Goal: Task Accomplishment & Management: Complete application form

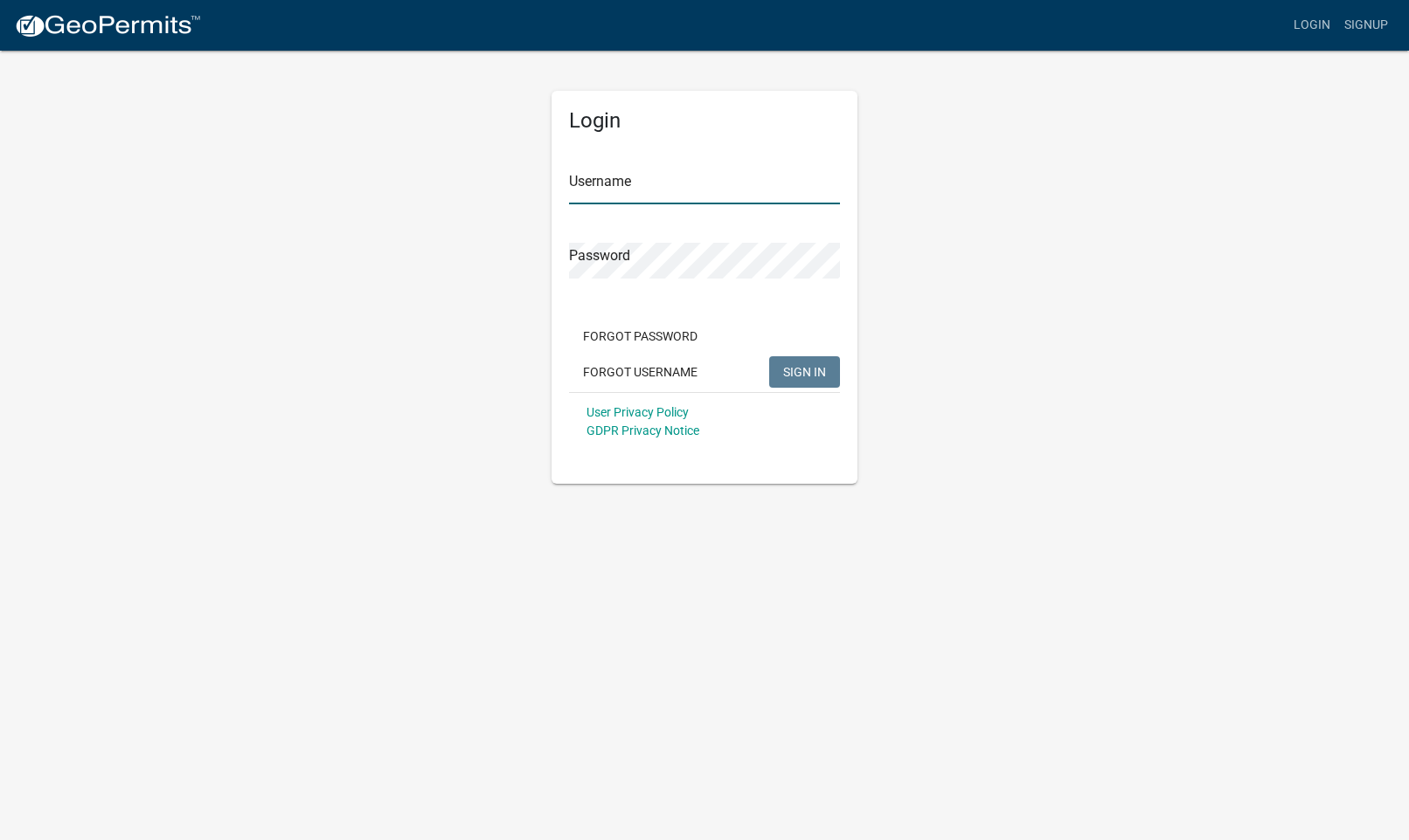
type input "[PERSON_NAME]"
click at [801, 370] on span "SIGN IN" at bounding box center [804, 372] width 43 height 14
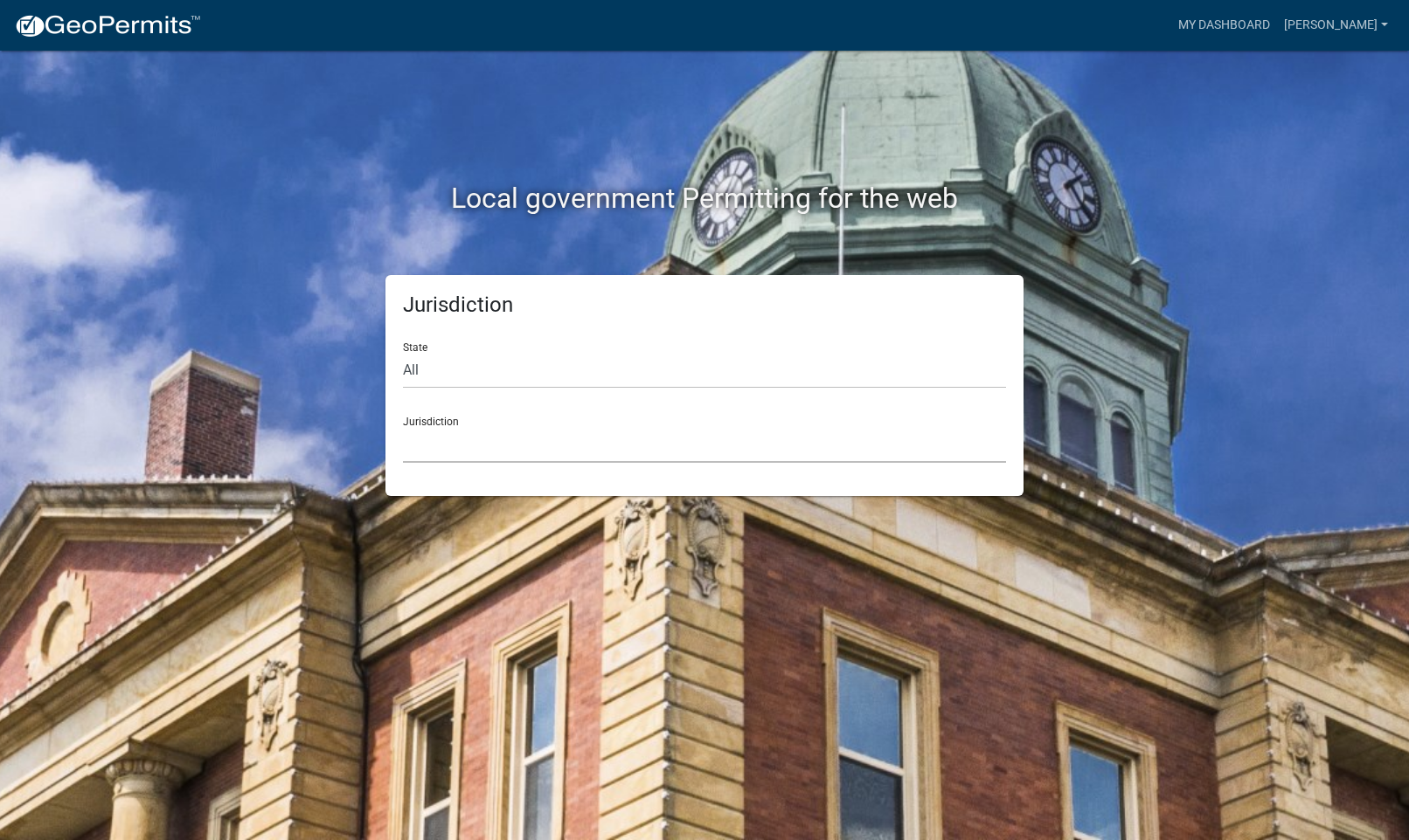
click at [479, 439] on select "[GEOGRAPHIC_DATA], [US_STATE] [GEOGRAPHIC_DATA], [US_STATE][PERSON_NAME][GEOGRA…" at bounding box center [704, 446] width 603 height 36
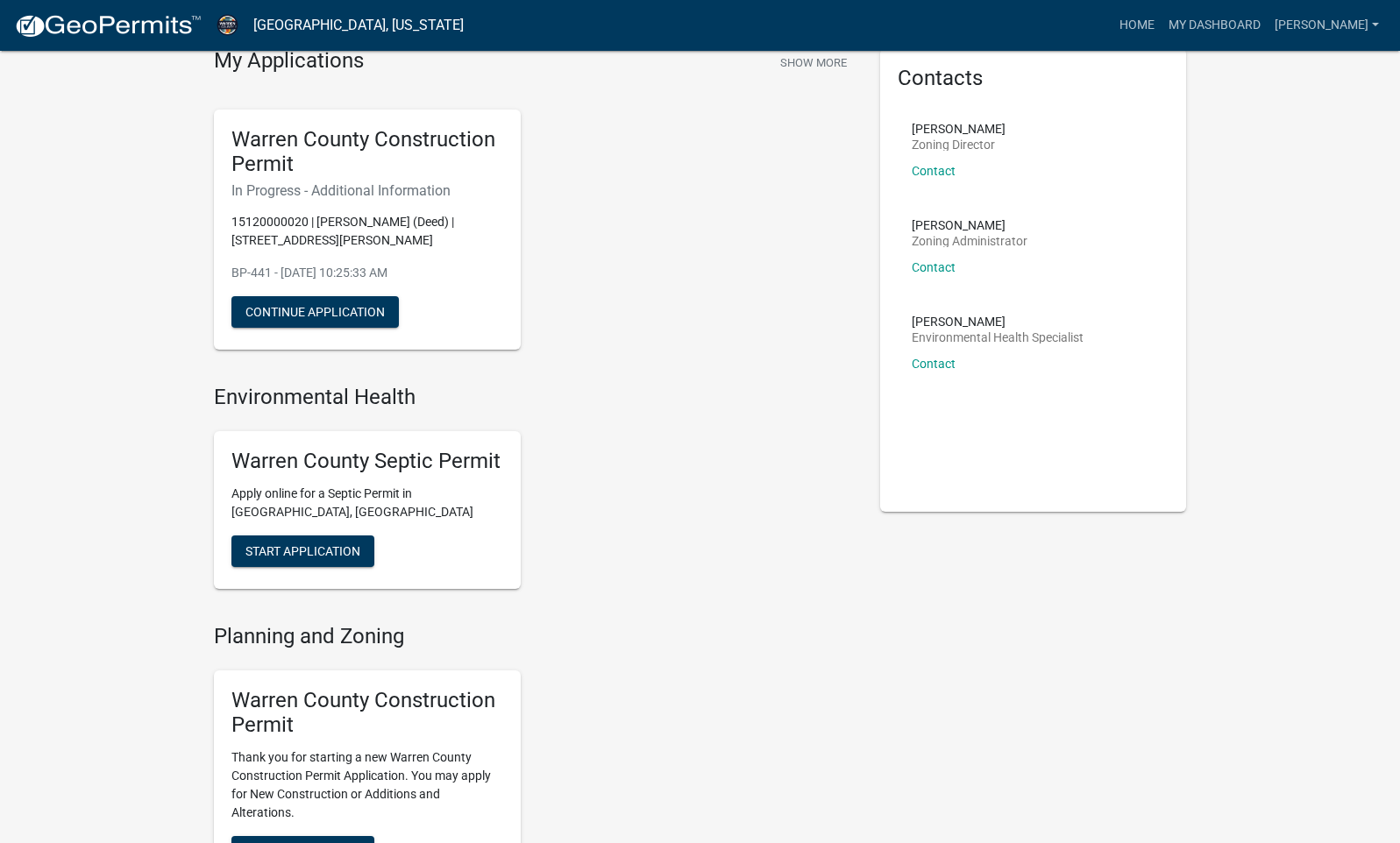
scroll to position [94, 0]
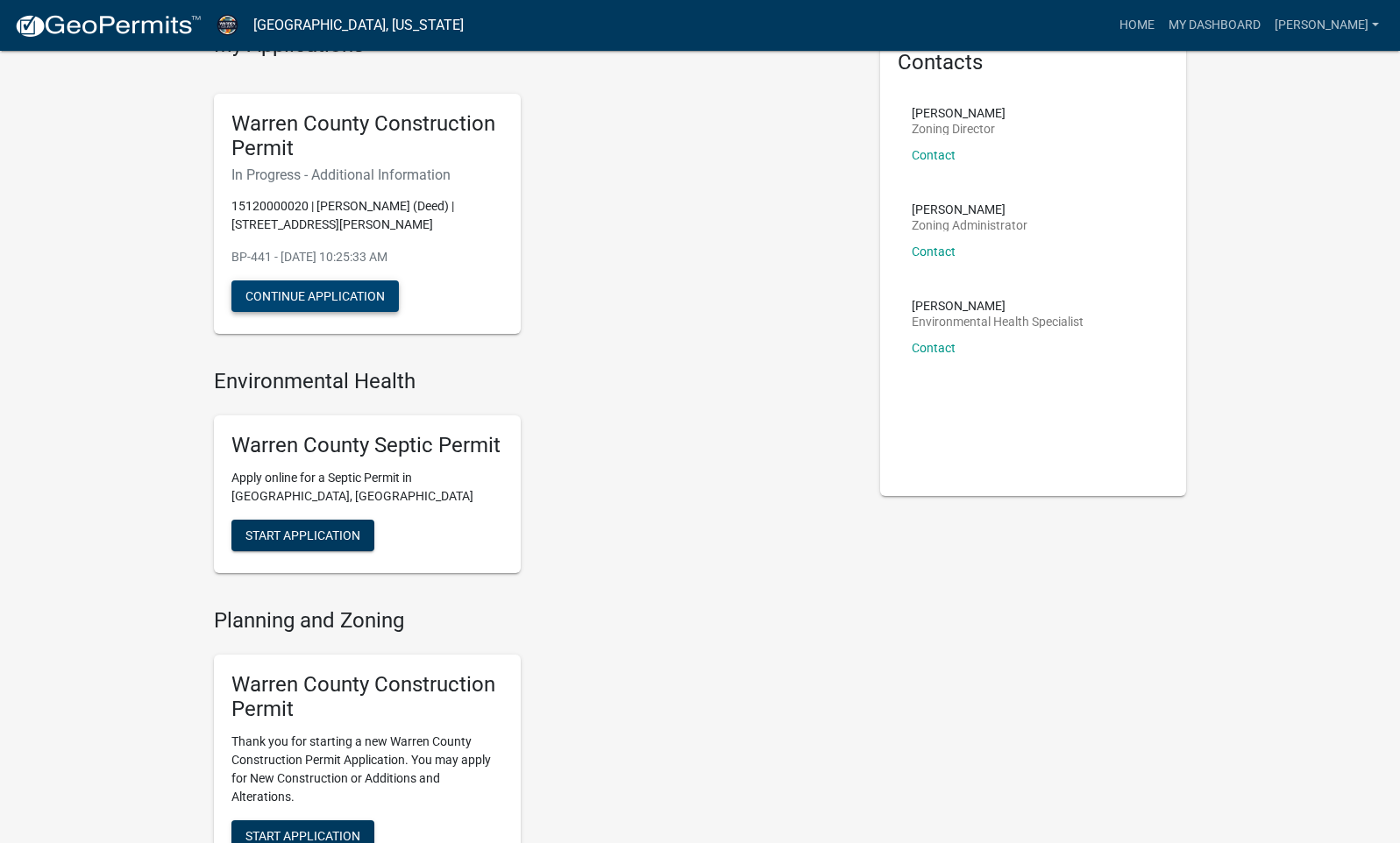
click at [303, 300] on button "Continue Application" at bounding box center [316, 296] width 168 height 32
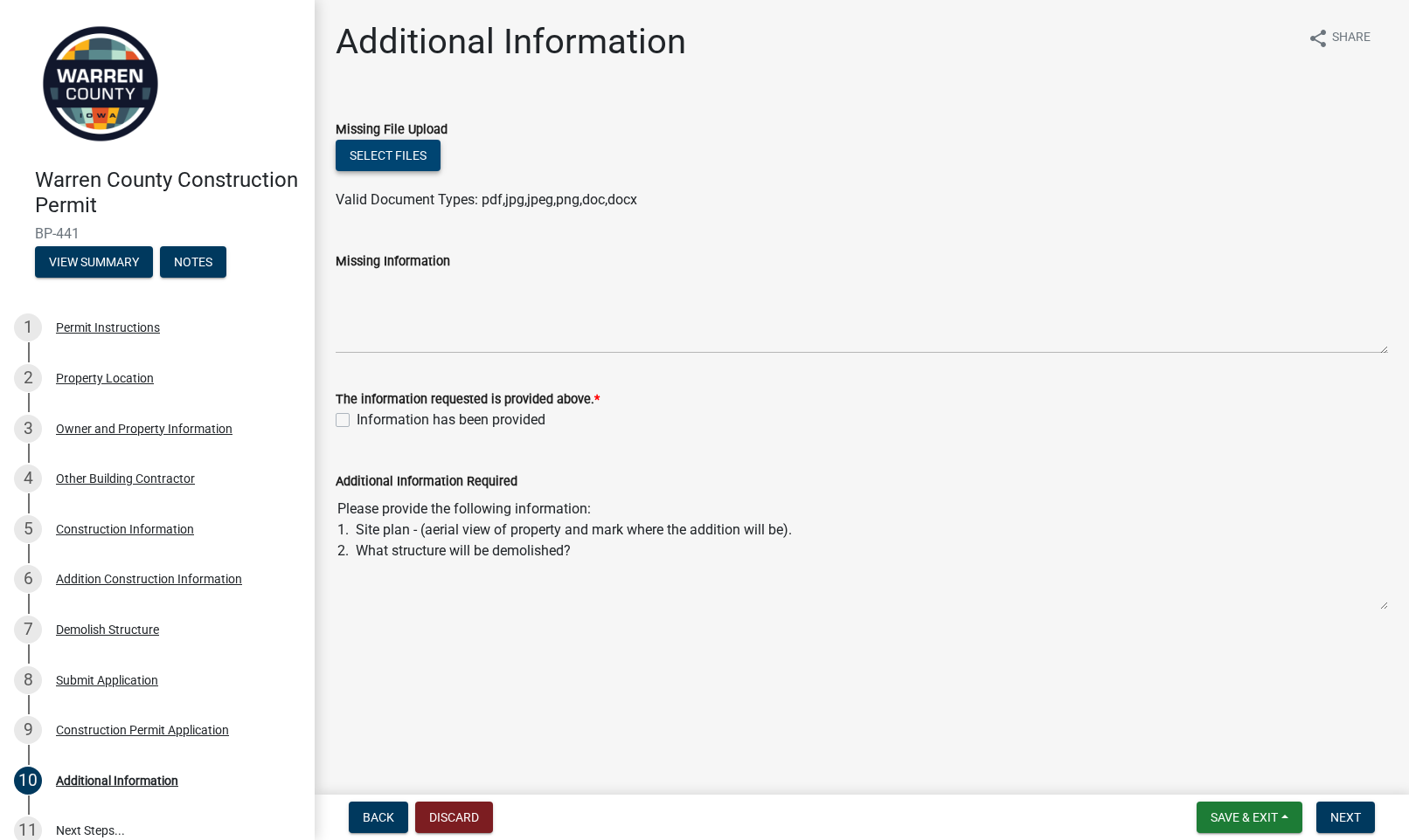
click at [408, 159] on button "Select files" at bounding box center [387, 155] width 105 height 31
click at [391, 166] on button "Select files" at bounding box center [387, 155] width 105 height 31
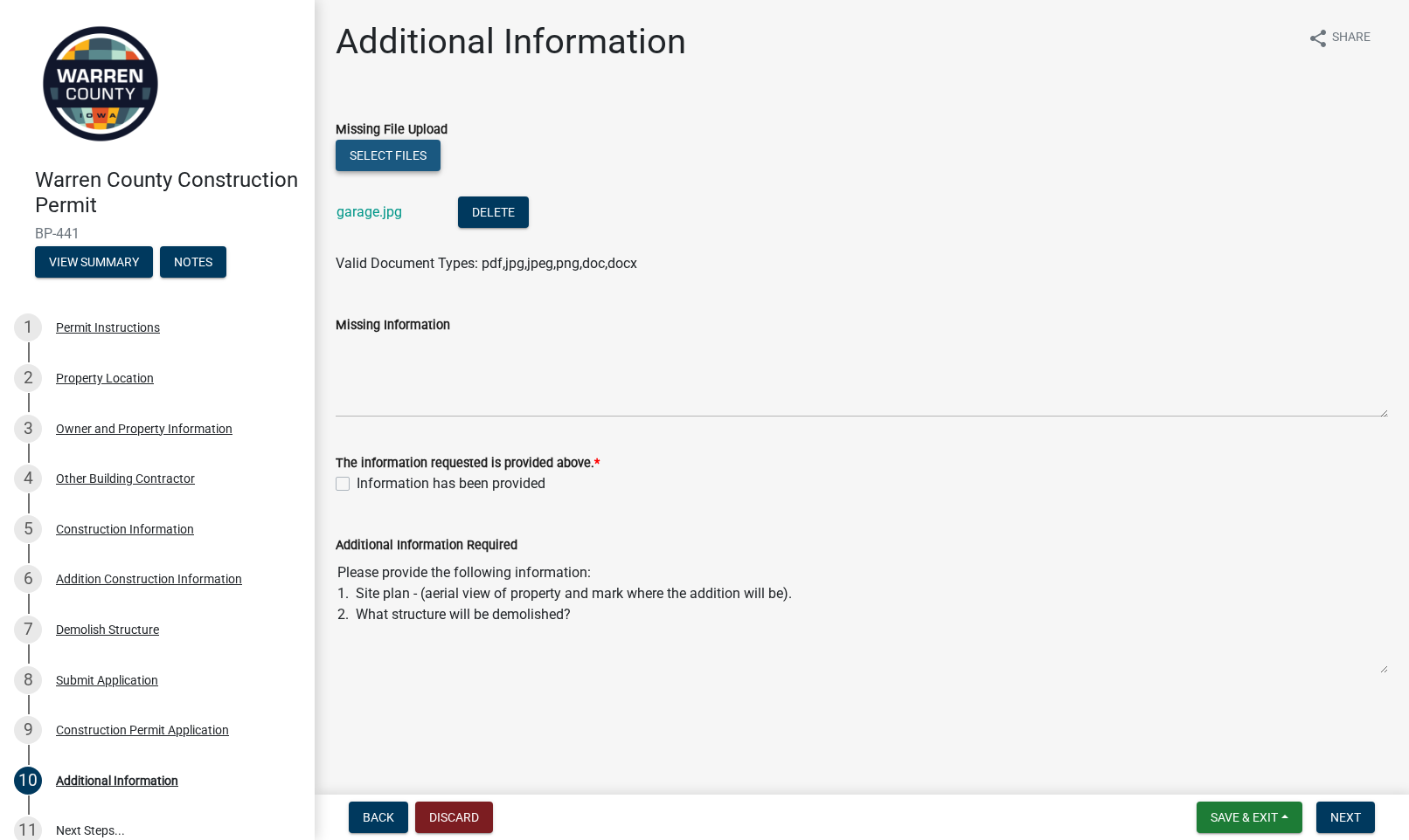
click at [388, 154] on button "Select files" at bounding box center [387, 155] width 105 height 31
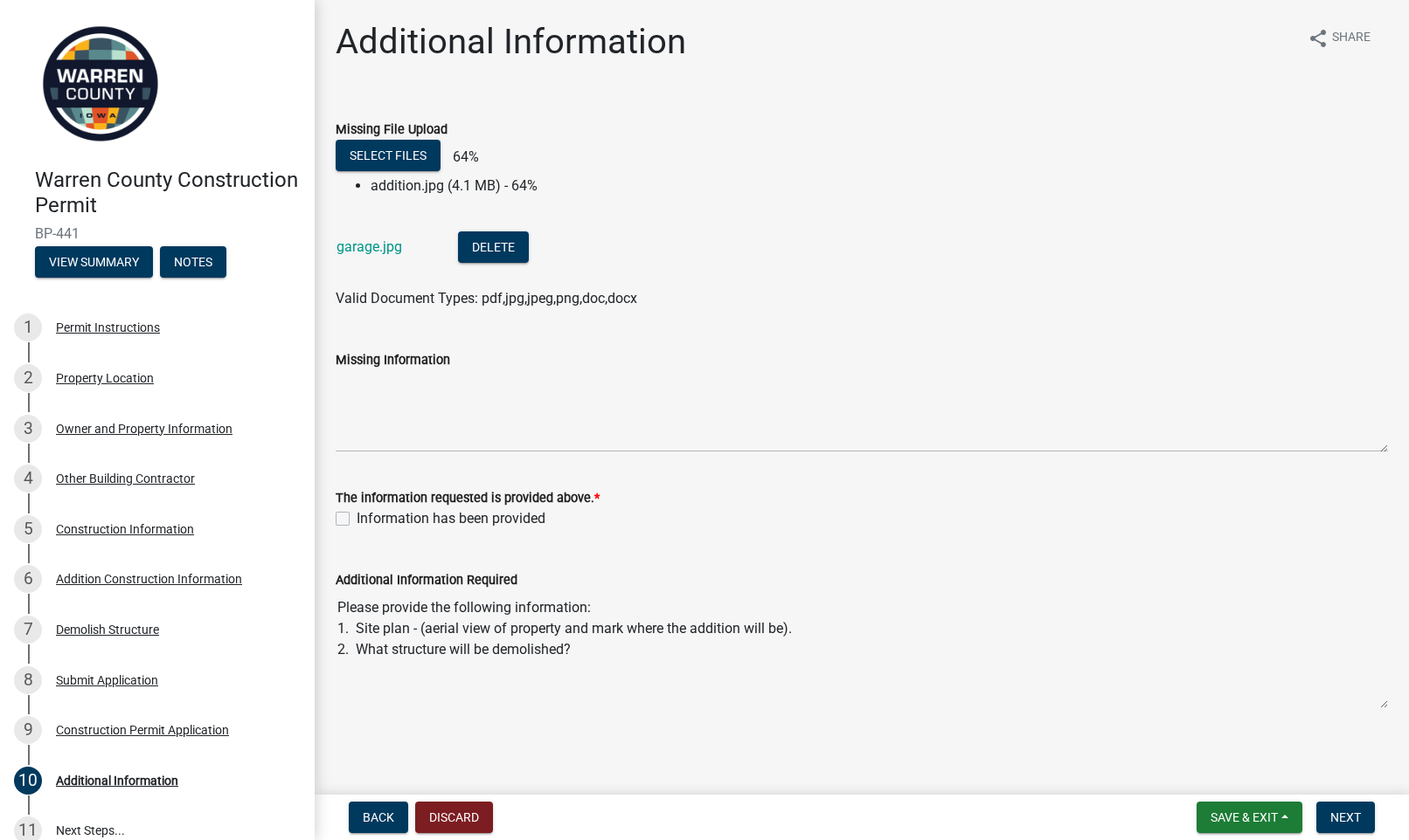
click at [357, 518] on label "Information has been provided" at bounding box center [451, 518] width 189 height 21
click at [357, 518] on input "Information has been provided" at bounding box center [362, 514] width 12 height 12
checkbox input "true"
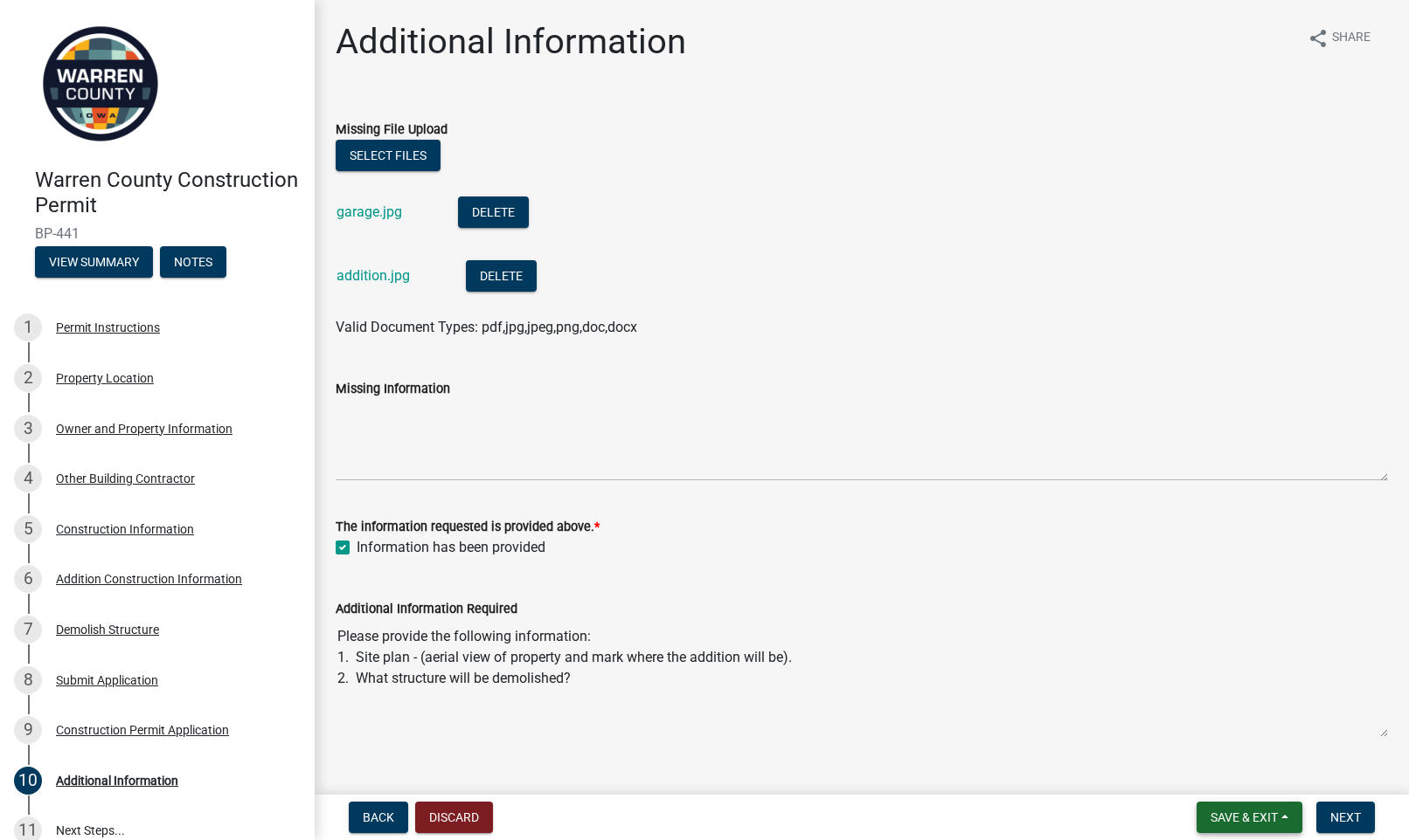
click at [1234, 818] on span "Save & Exit" at bounding box center [1244, 818] width 67 height 14
click at [1290, 579] on div "Additional Information Required Please provide the following information: 1. Si…" at bounding box center [861, 656] width 1052 height 164
click at [1239, 822] on span "Save & Exit" at bounding box center [1244, 818] width 67 height 14
click at [1213, 722] on button "Save" at bounding box center [1232, 730] width 140 height 42
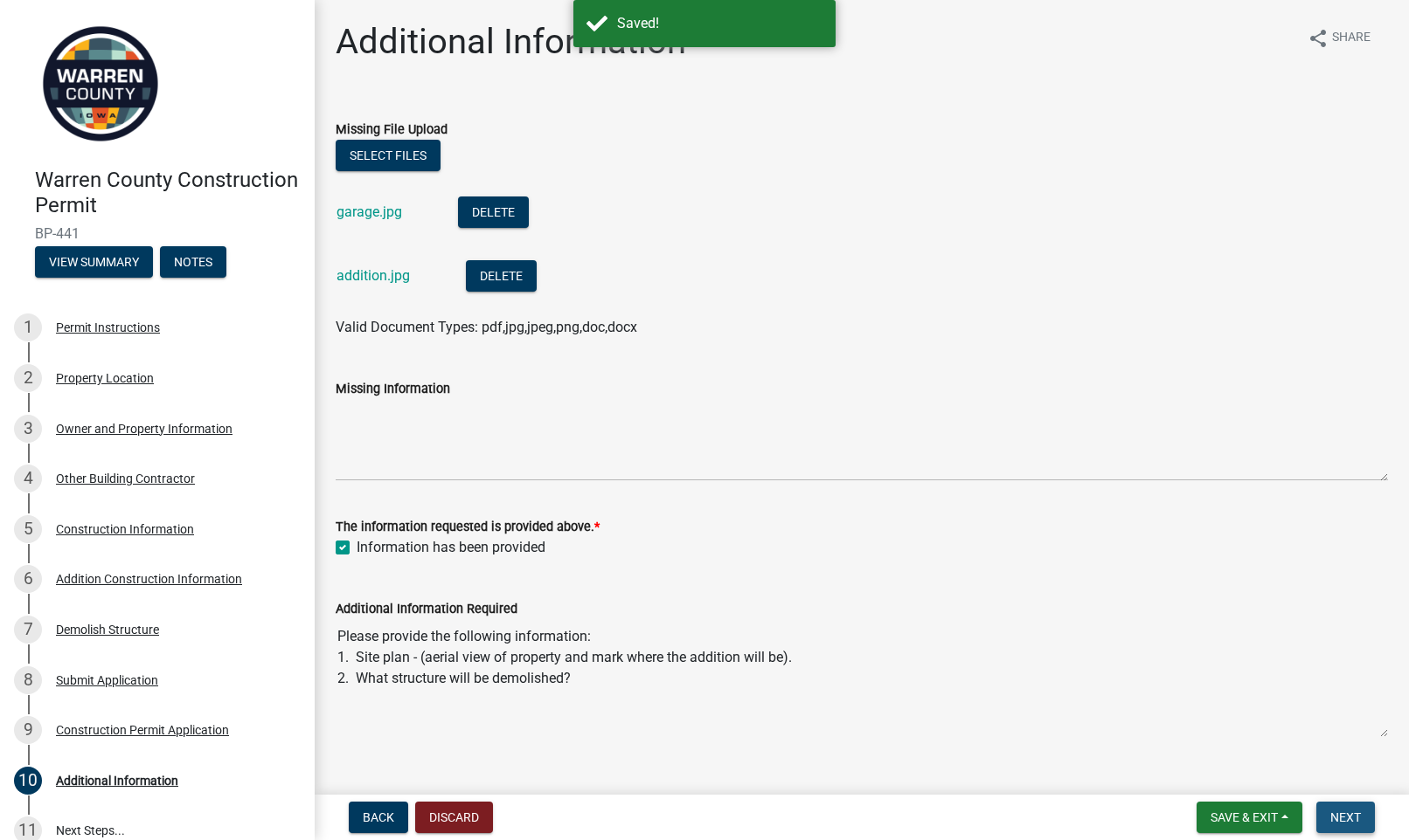
click at [1368, 827] on button "Next" at bounding box center [1344, 818] width 58 height 31
